Goal: Transaction & Acquisition: Purchase product/service

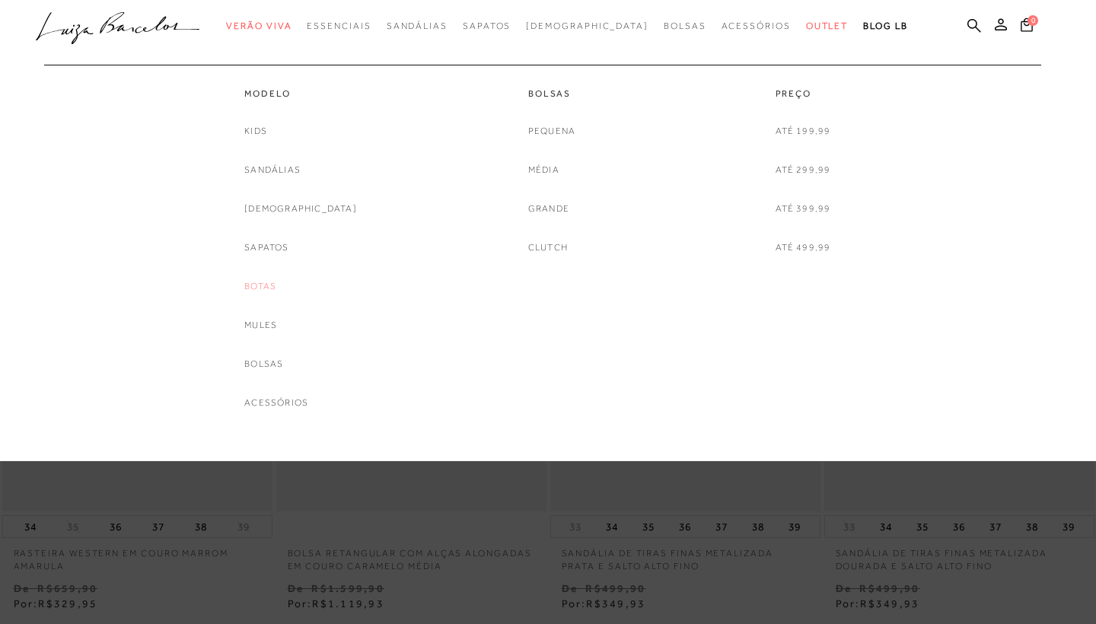
click at [276, 285] on link "Botas" at bounding box center [260, 286] width 32 height 16
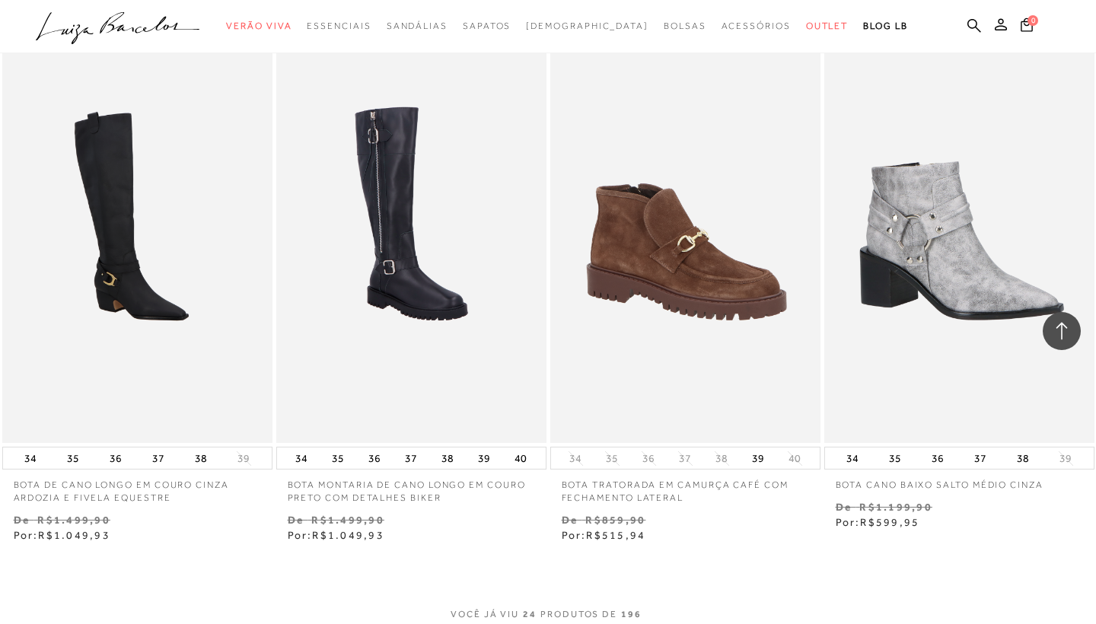
scroll to position [2840, 0]
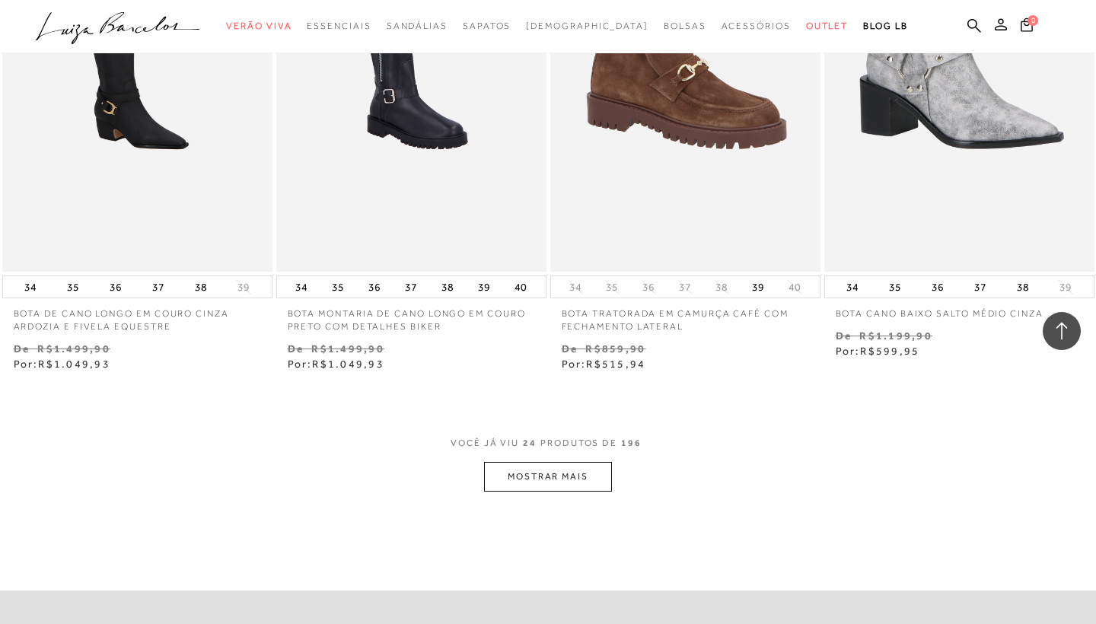
click at [561, 472] on button "MOSTRAR MAIS" at bounding box center [548, 477] width 128 height 30
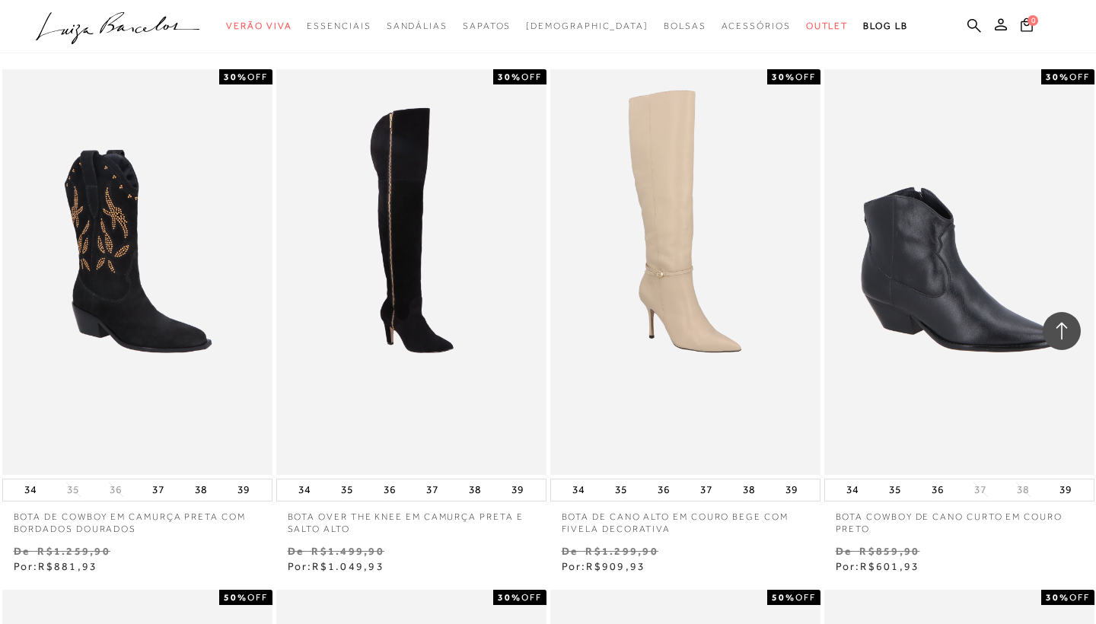
scroll to position [5862, 0]
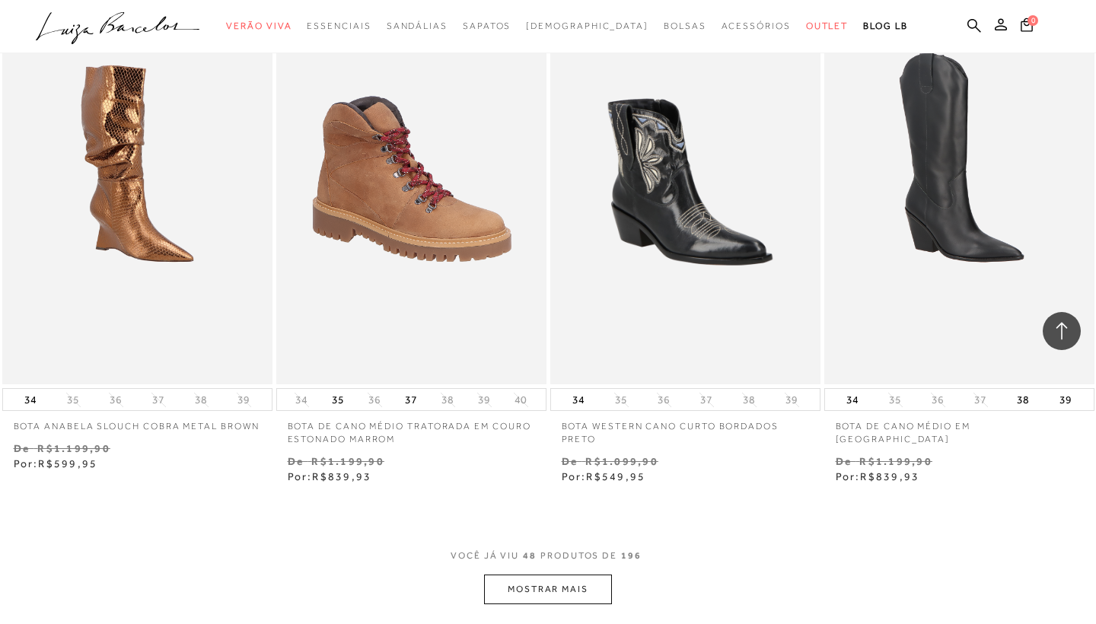
click at [573, 574] on button "MOSTRAR MAIS" at bounding box center [548, 589] width 128 height 30
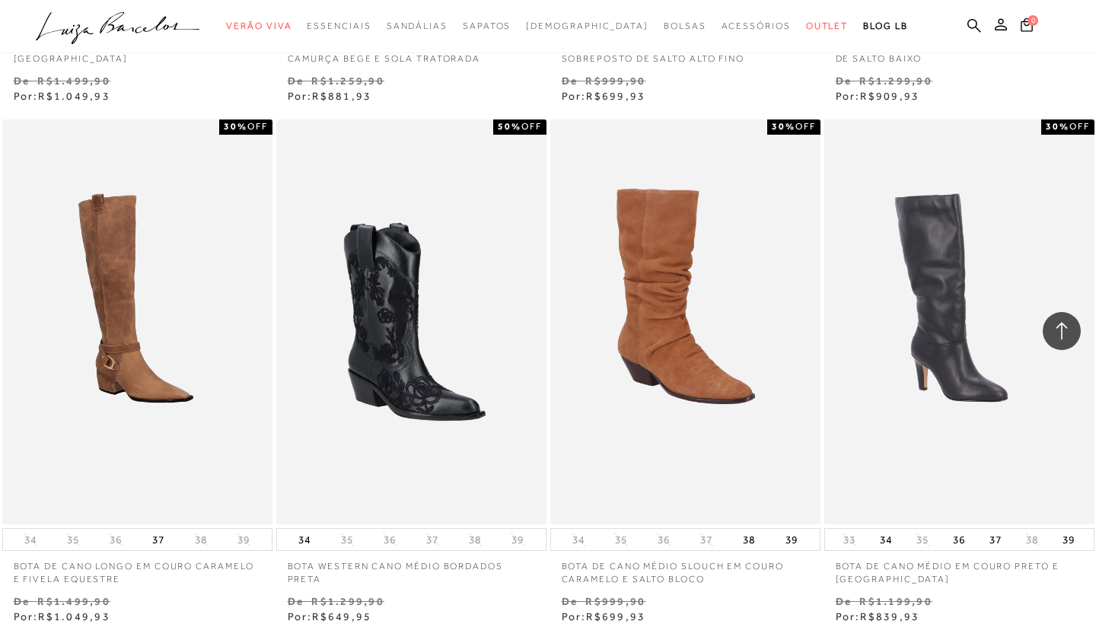
scroll to position [8940, 0]
